Goal: Find specific page/section: Find specific page/section

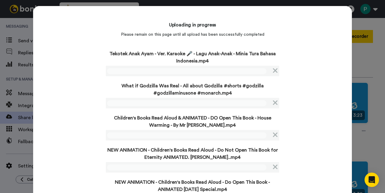
click at [75, 117] on div "Uploading in progress Please remain on this page until all upload has been succ…" at bounding box center [192, 128] width 319 height 244
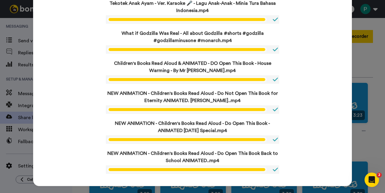
scroll to position [56, 0]
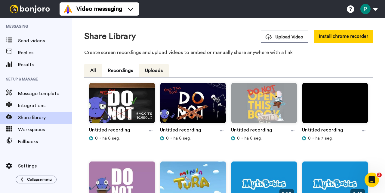
click at [95, 73] on button "All" at bounding box center [93, 70] width 18 height 13
